Goal: Find contact information: Find contact information

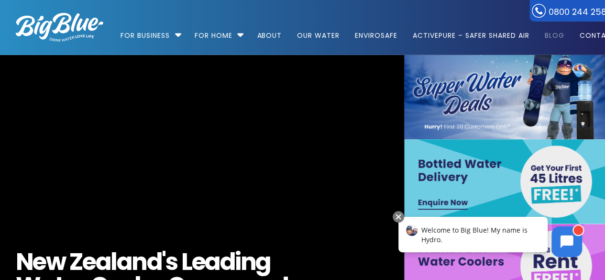
click at [558, 11] on link "Blog" at bounding box center [553, 31] width 33 height 62
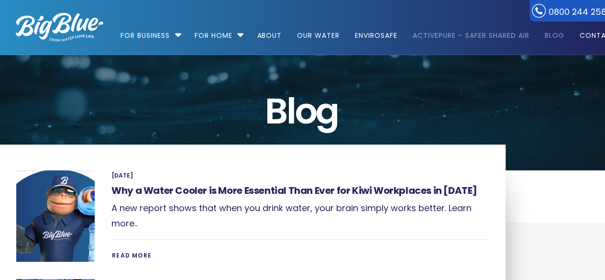
click at [535, 9] on link "ActivePure – Safer Shared Air" at bounding box center [471, 31] width 130 height 62
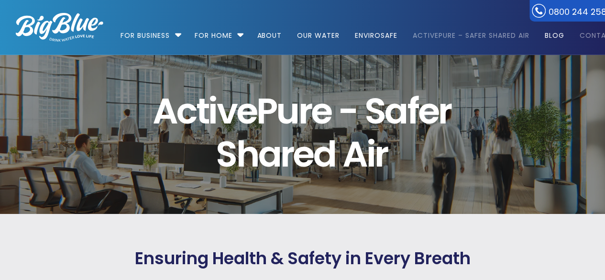
click at [592, 27] on link "Contact" at bounding box center [593, 31] width 43 height 62
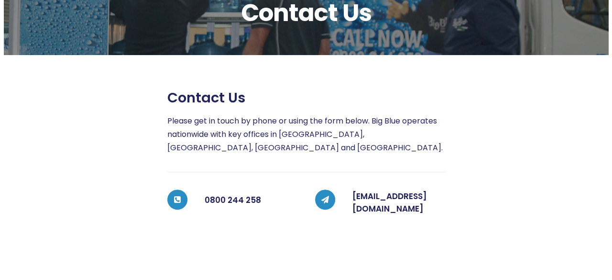
scroll to position [143, 0]
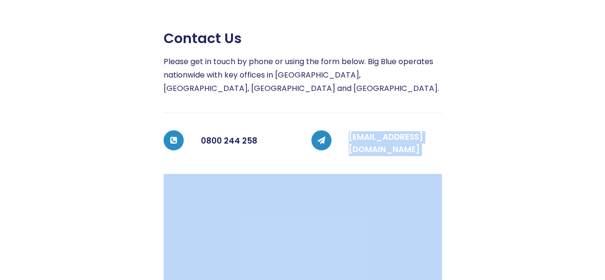
drag, startPoint x: 442, startPoint y: 139, endPoint x: 350, endPoint y: 147, distance: 92.1
click at [350, 147] on div "Contact us Please get in touch by phone or using the form below. Big Blue opera…" at bounding box center [294, 268] width 591 height 476
copy div "coolers@bigblue.co.nz"
